Goal: Entertainment & Leisure: Consume media (video, audio)

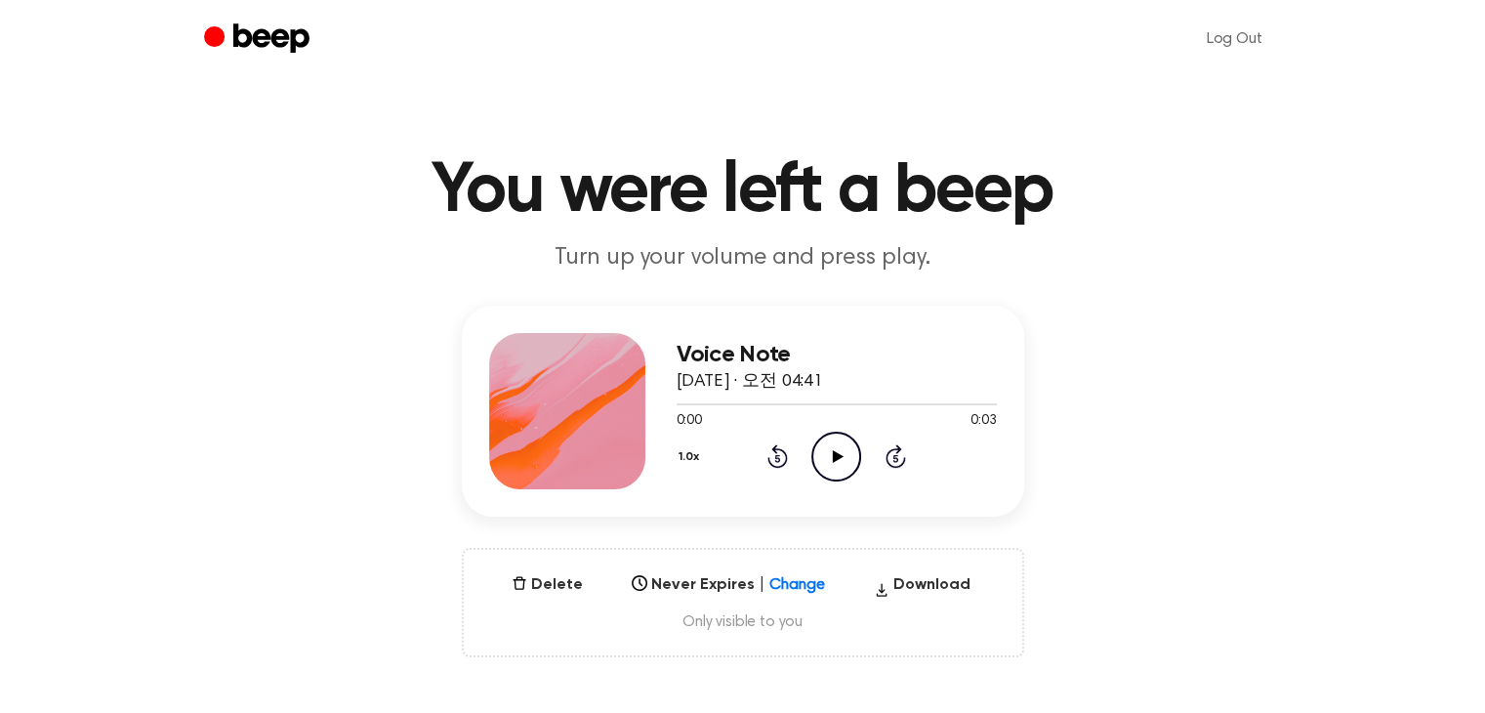
click at [842, 446] on icon "Play Audio" at bounding box center [836, 457] width 50 height 50
click at [829, 452] on icon "Play Audio" at bounding box center [836, 457] width 50 height 50
click at [824, 445] on icon "Play Audio" at bounding box center [836, 457] width 50 height 50
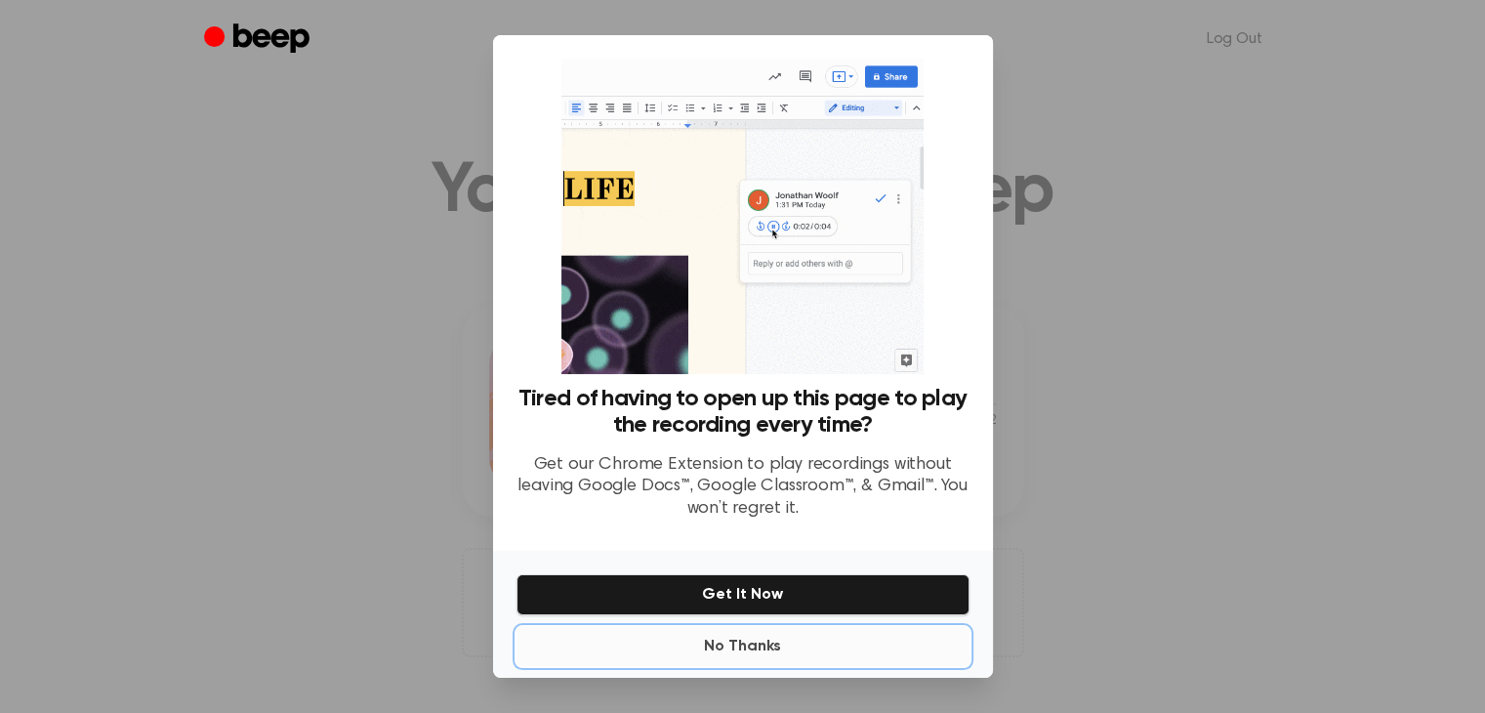
click at [777, 644] on button "No Thanks" at bounding box center [743, 646] width 453 height 39
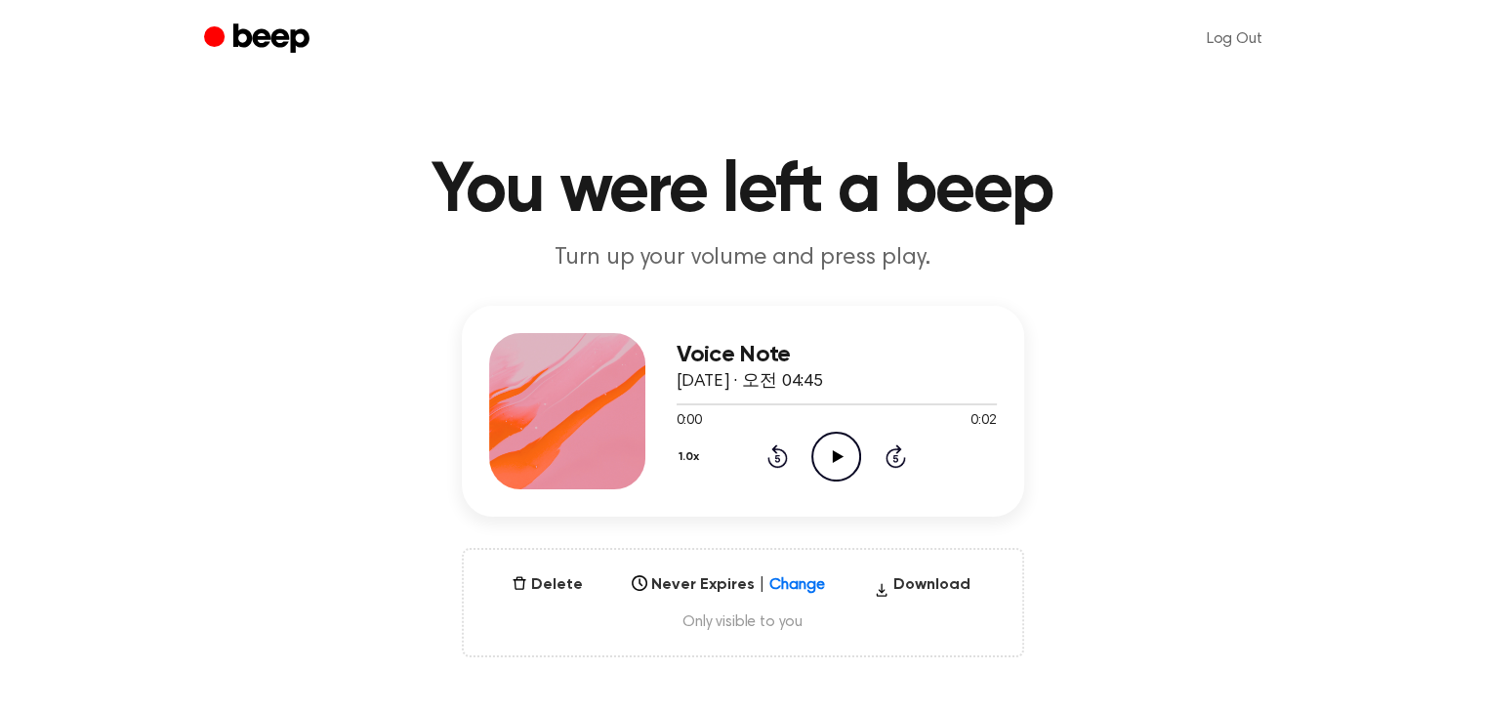
click at [844, 469] on icon "Play Audio" at bounding box center [836, 457] width 50 height 50
click at [828, 461] on icon "Play Audio" at bounding box center [836, 457] width 50 height 50
click at [543, 583] on button "Delete" at bounding box center [547, 584] width 87 height 23
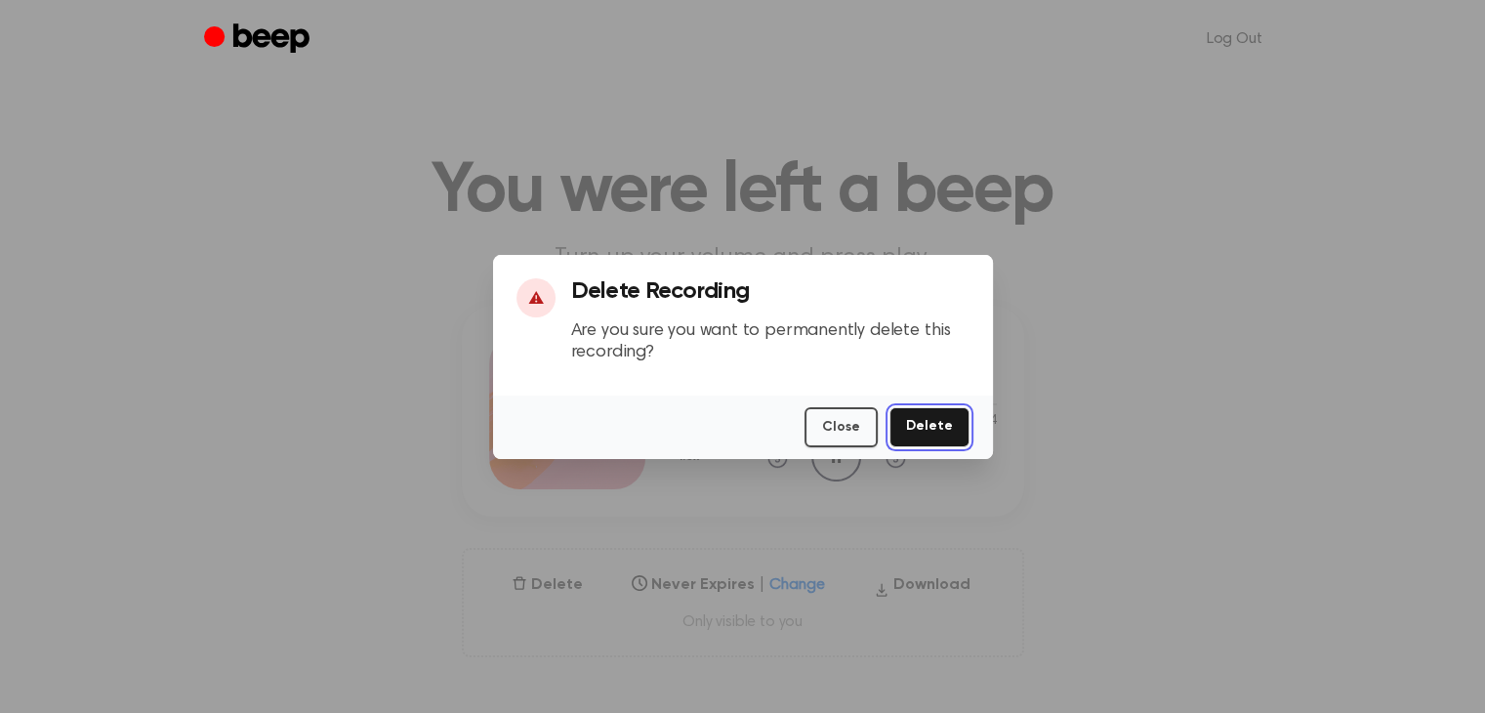
click at [932, 421] on button "Delete" at bounding box center [930, 427] width 80 height 40
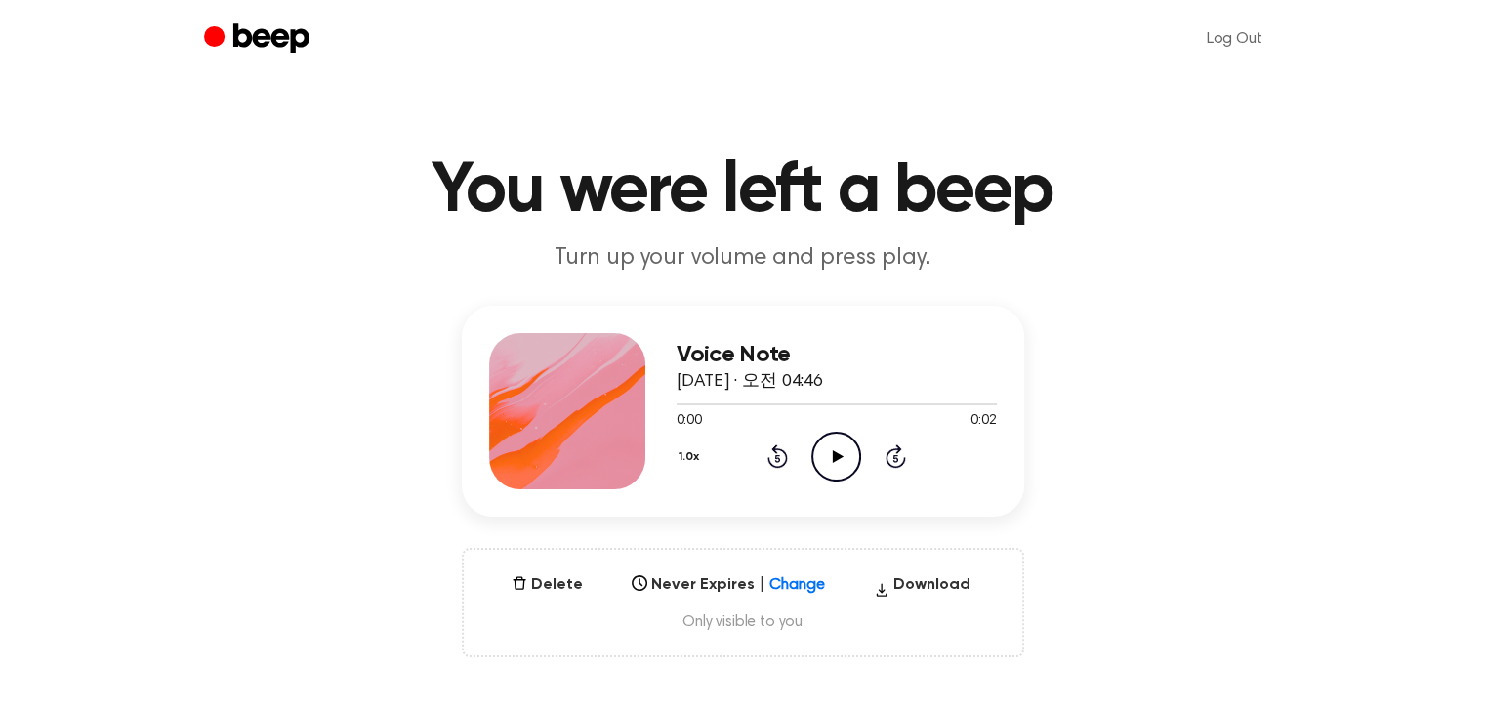
click at [836, 459] on icon at bounding box center [838, 456] width 11 height 13
click at [826, 453] on icon "Play Audio" at bounding box center [836, 457] width 50 height 50
